Goal: Information Seeking & Learning: Get advice/opinions

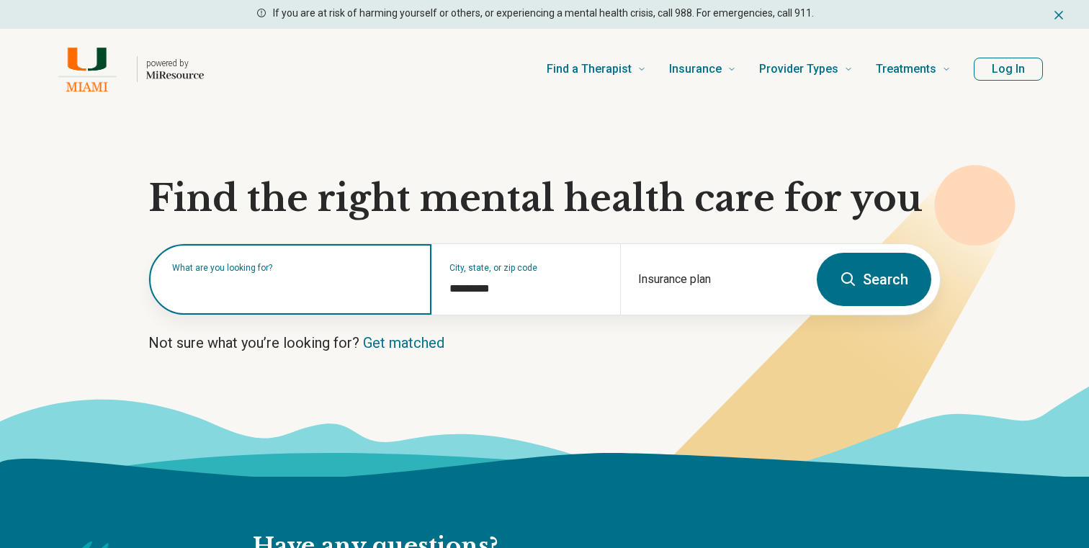
click at [376, 288] on input "text" at bounding box center [293, 286] width 242 height 17
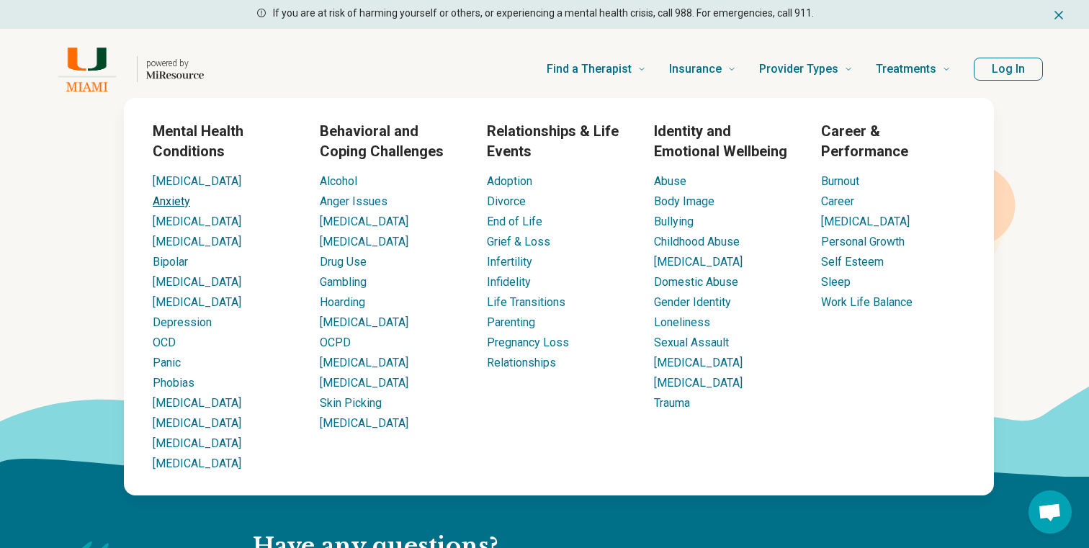
click at [173, 207] on link "Anxiety" at bounding box center [171, 201] width 37 height 14
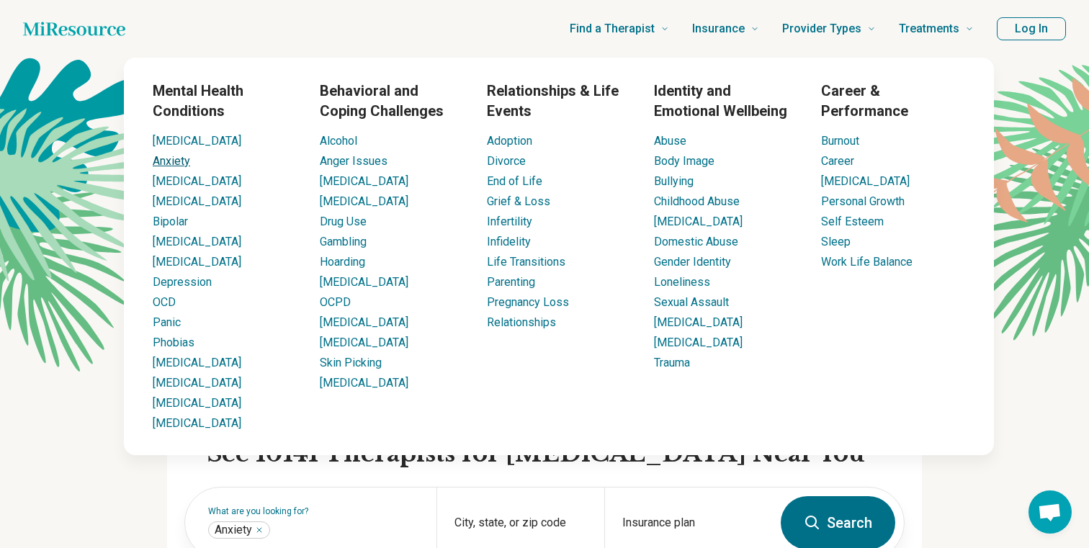
click at [176, 160] on link "Anxiety" at bounding box center [171, 161] width 37 height 14
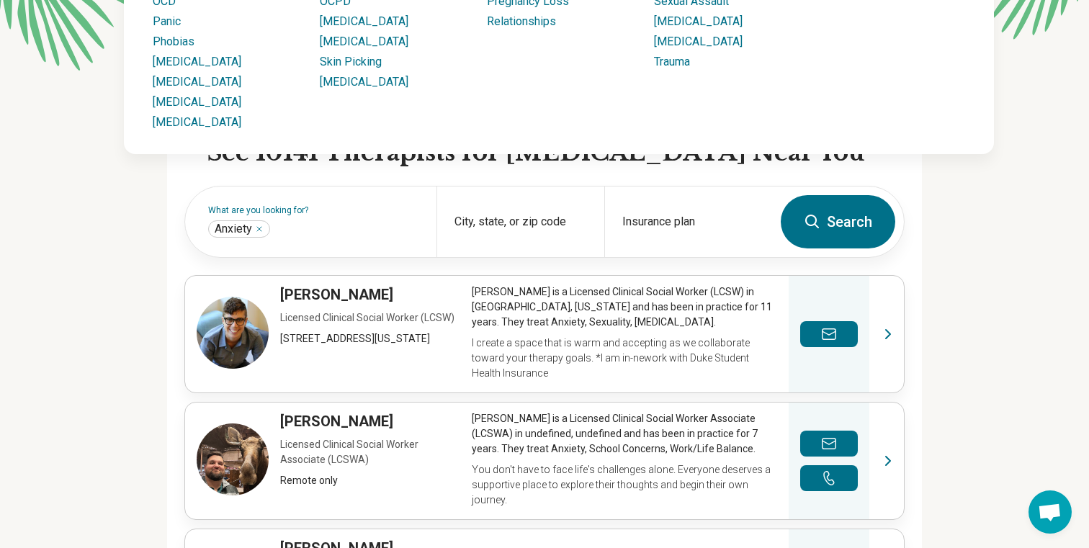
scroll to position [308, 0]
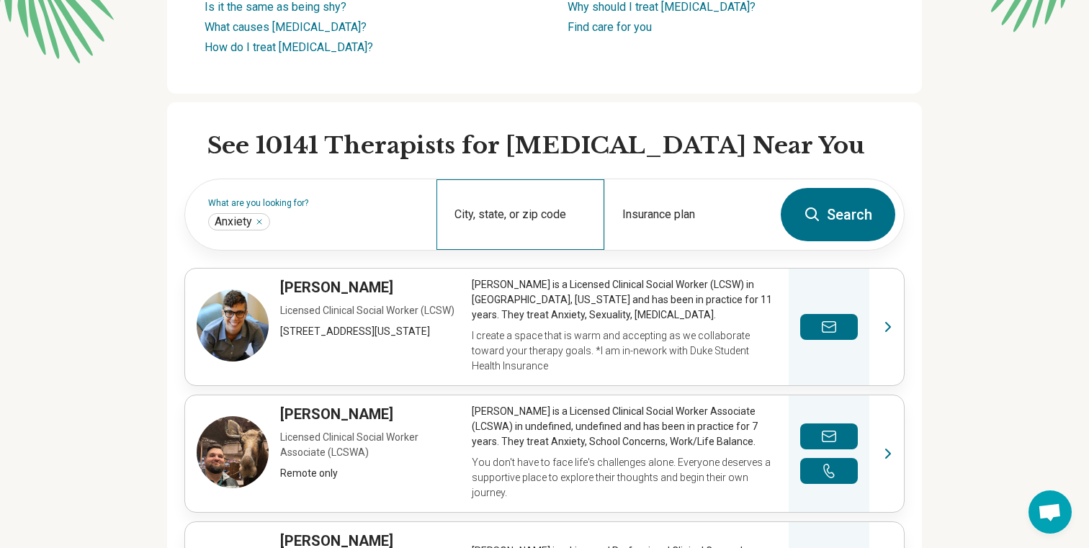
click at [519, 200] on div "City, state, or zip code" at bounding box center [521, 214] width 168 height 71
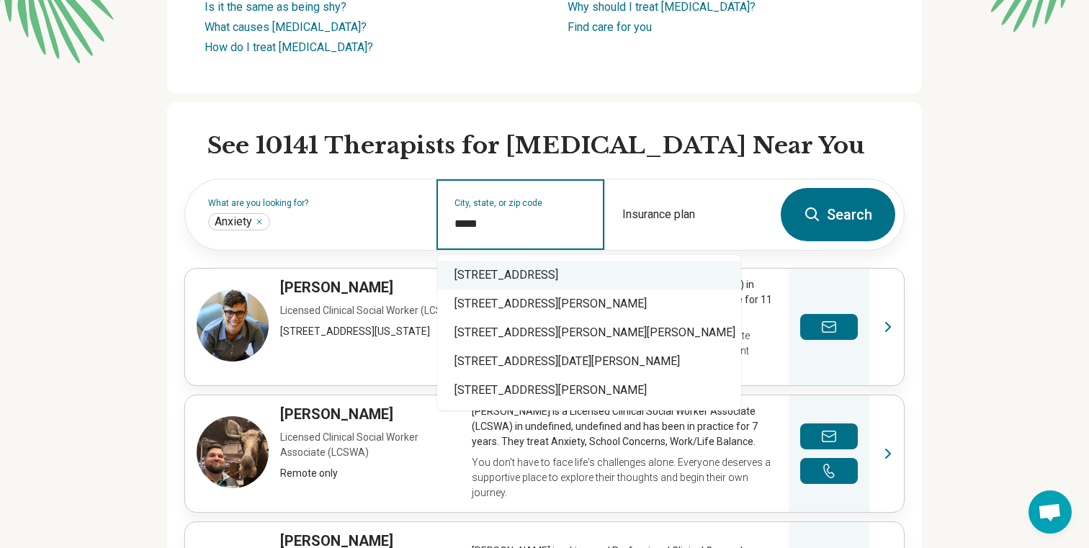
click at [514, 217] on input "*****" at bounding box center [521, 223] width 133 height 17
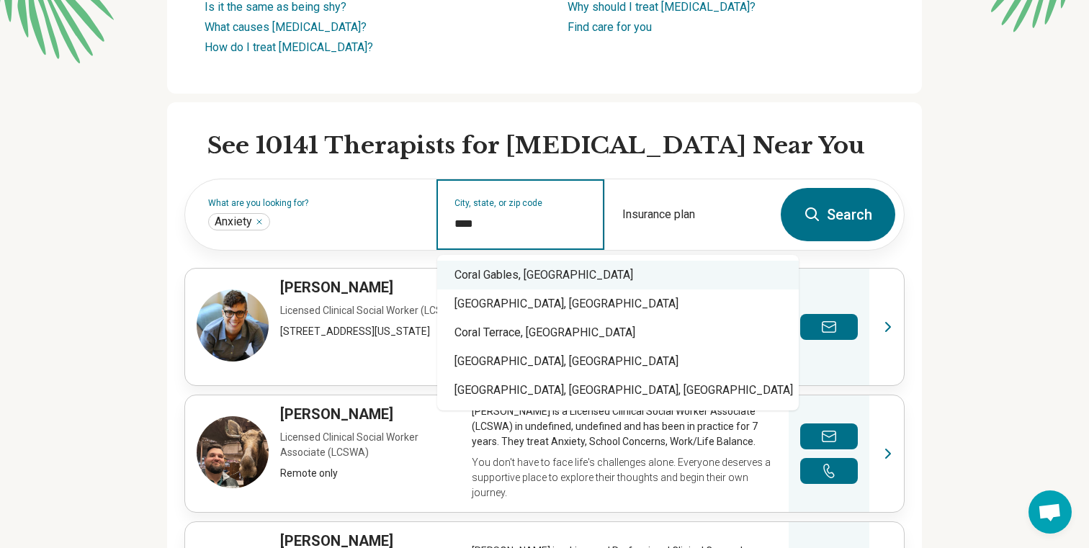
click at [473, 271] on div "Coral Gables, FL" at bounding box center [618, 275] width 362 height 29
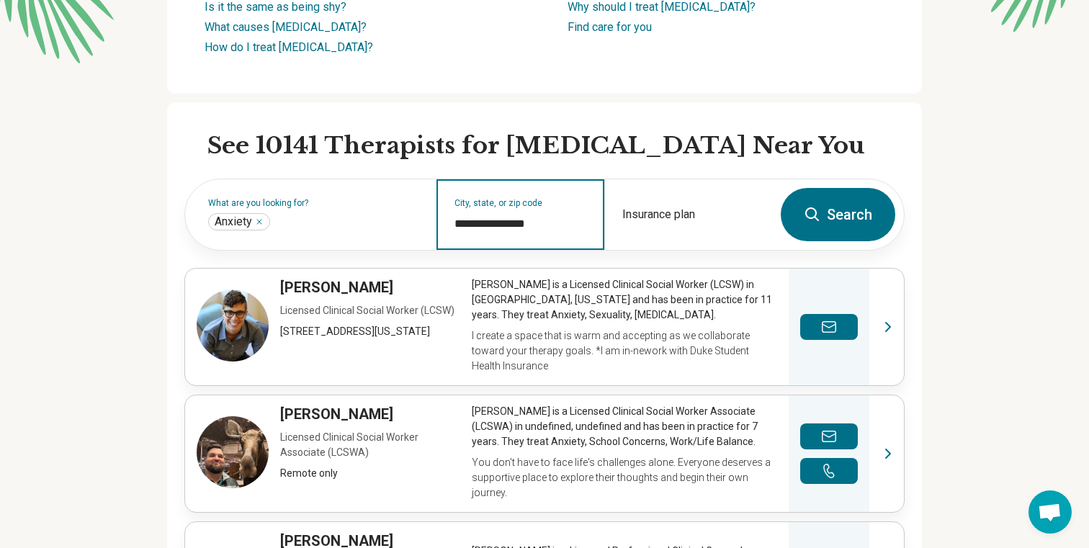
type input "**********"
click at [830, 204] on button "Search" at bounding box center [838, 214] width 115 height 53
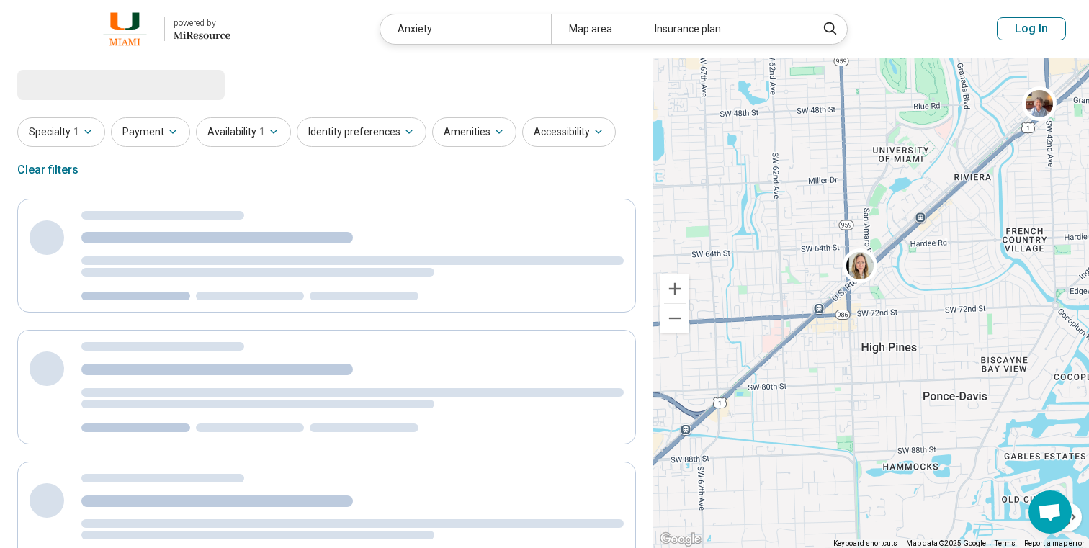
drag, startPoint x: 845, startPoint y: 289, endPoint x: 873, endPoint y: 331, distance: 50.3
click at [874, 330] on div "3" at bounding box center [871, 303] width 436 height 491
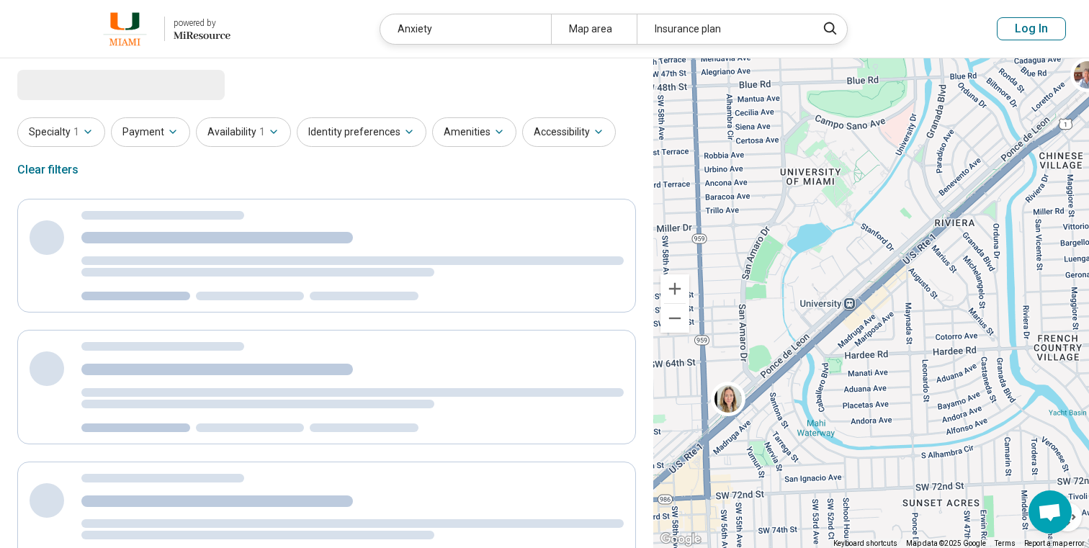
drag, startPoint x: 972, startPoint y: 175, endPoint x: 851, endPoint y: 271, distance: 153.8
click at [853, 271] on div "3" at bounding box center [871, 303] width 436 height 491
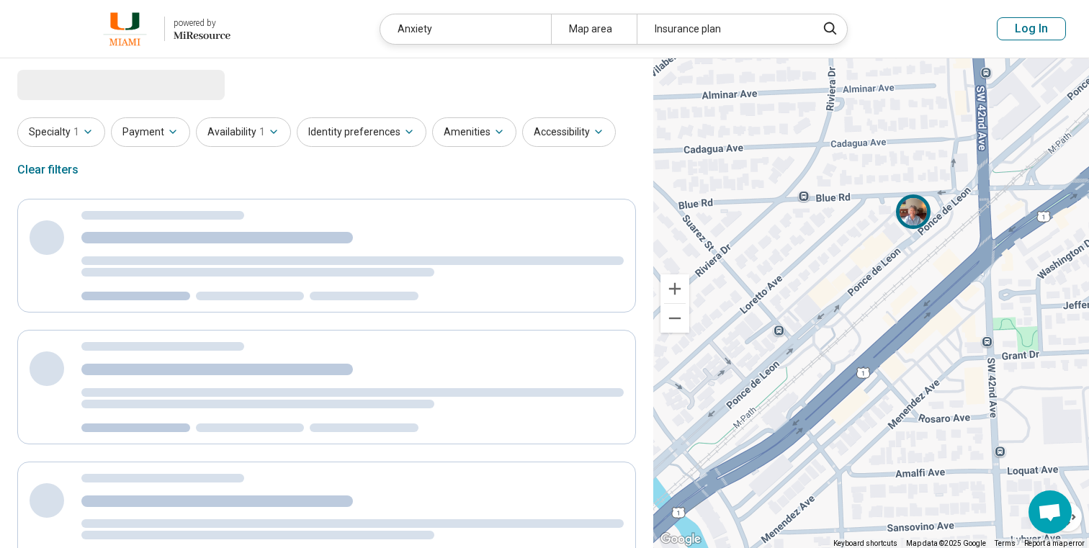
click at [909, 220] on img at bounding box center [913, 211] width 35 height 35
select select "***"
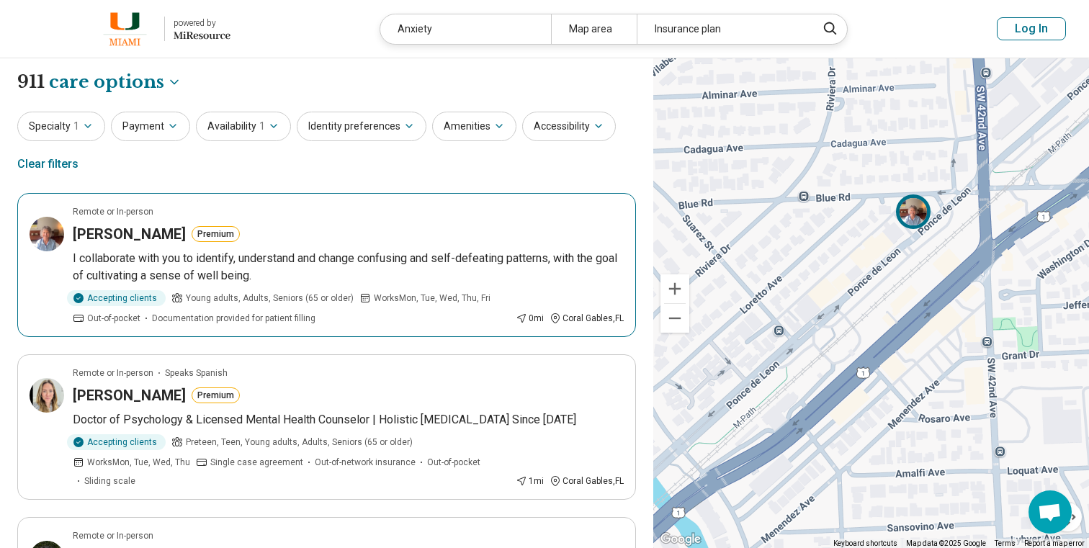
click at [503, 264] on p "I collaborate with you to identify, understand and change confusing and self-de…" at bounding box center [348, 267] width 551 height 35
